Goal: Transaction & Acquisition: Subscribe to service/newsletter

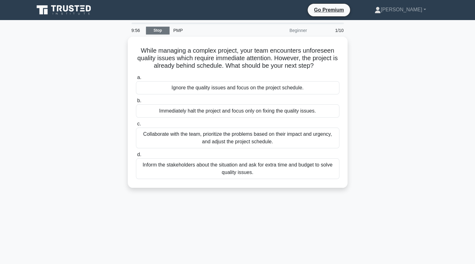
click at [159, 31] on link "Stop" at bounding box center [158, 31] width 24 height 8
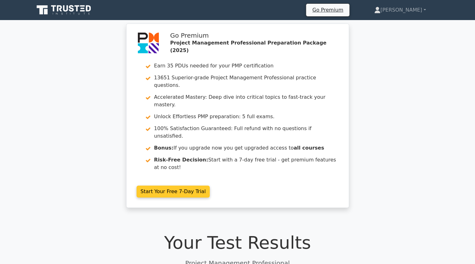
click at [181, 186] on link "Start Your Free 7-Day Trial" at bounding box center [173, 192] width 73 height 12
